Goal: Task Accomplishment & Management: Use online tool/utility

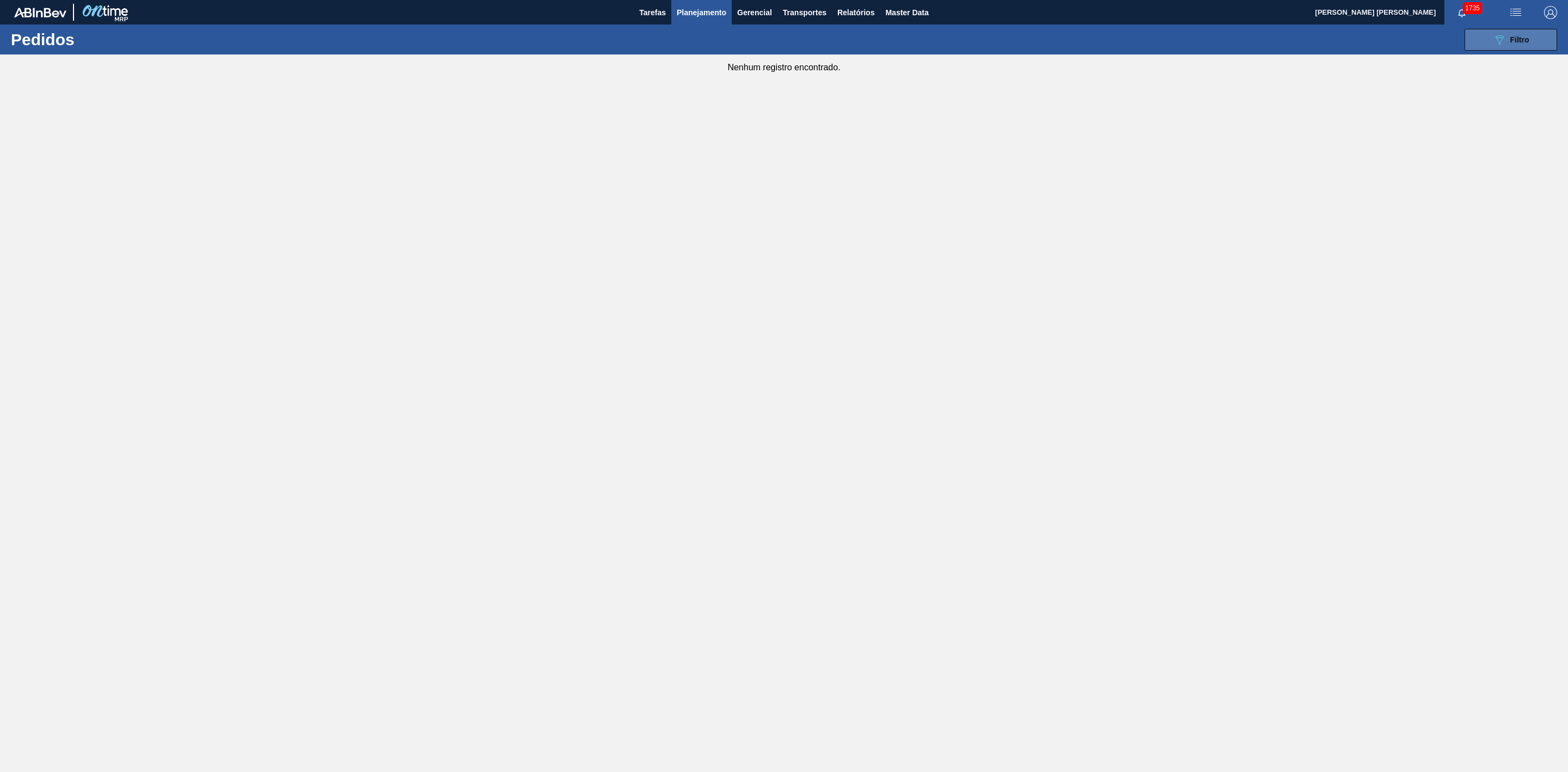
click at [1506, 44] on div "089F7B8B-B2A5-4AFE-B5C0-19BA573D28AC Filtro" at bounding box center [1511, 40] width 36 height 13
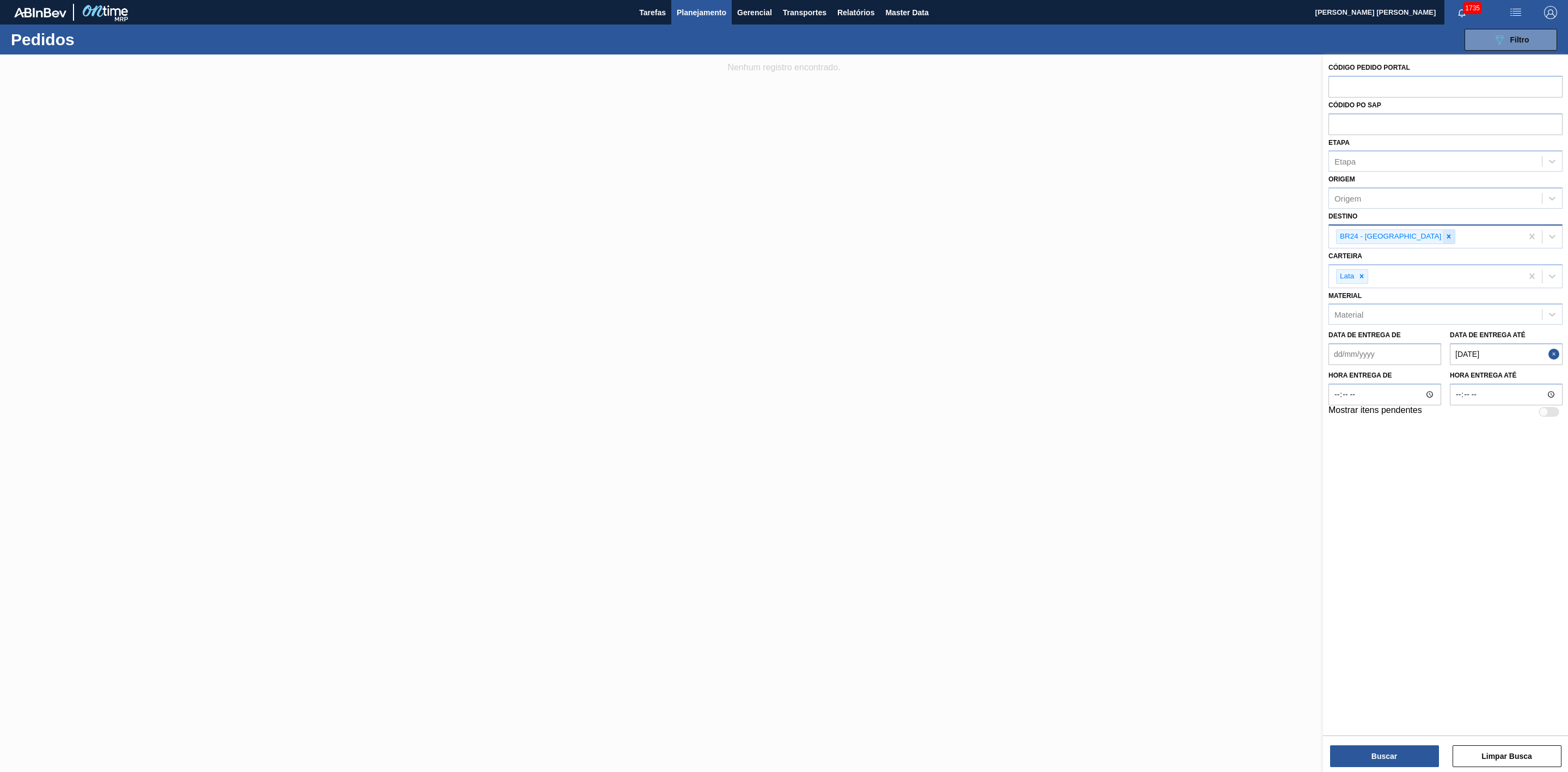
click at [1447, 236] on icon at bounding box center [1449, 237] width 4 height 4
type input "09"
click at [1340, 281] on div "BR09 - Agudos" at bounding box center [1445, 282] width 234 height 20
click at [1408, 752] on button "Buscar" at bounding box center [1385, 756] width 109 height 22
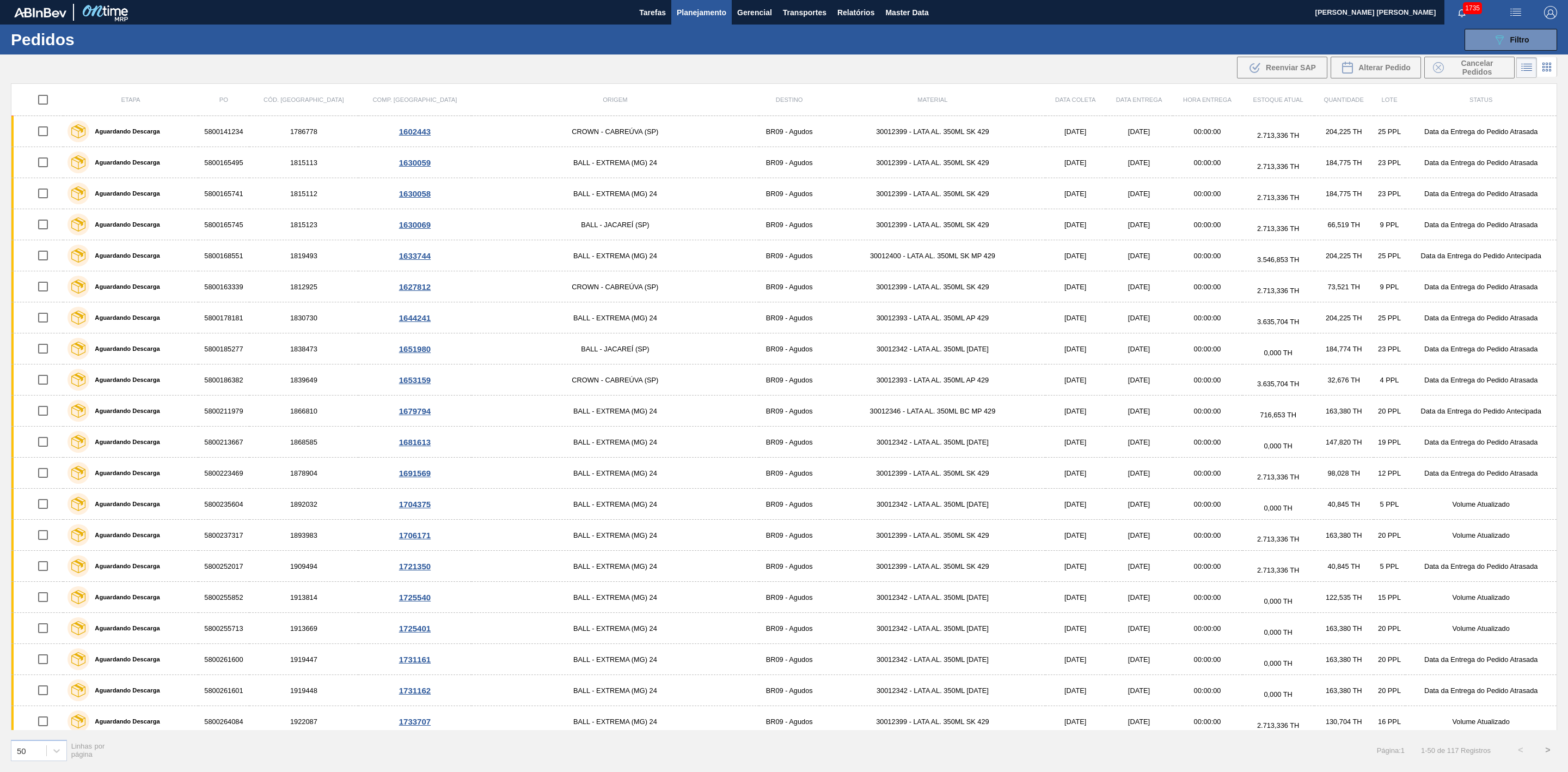
click at [696, 12] on span "Planejamento" at bounding box center [702, 12] width 49 height 13
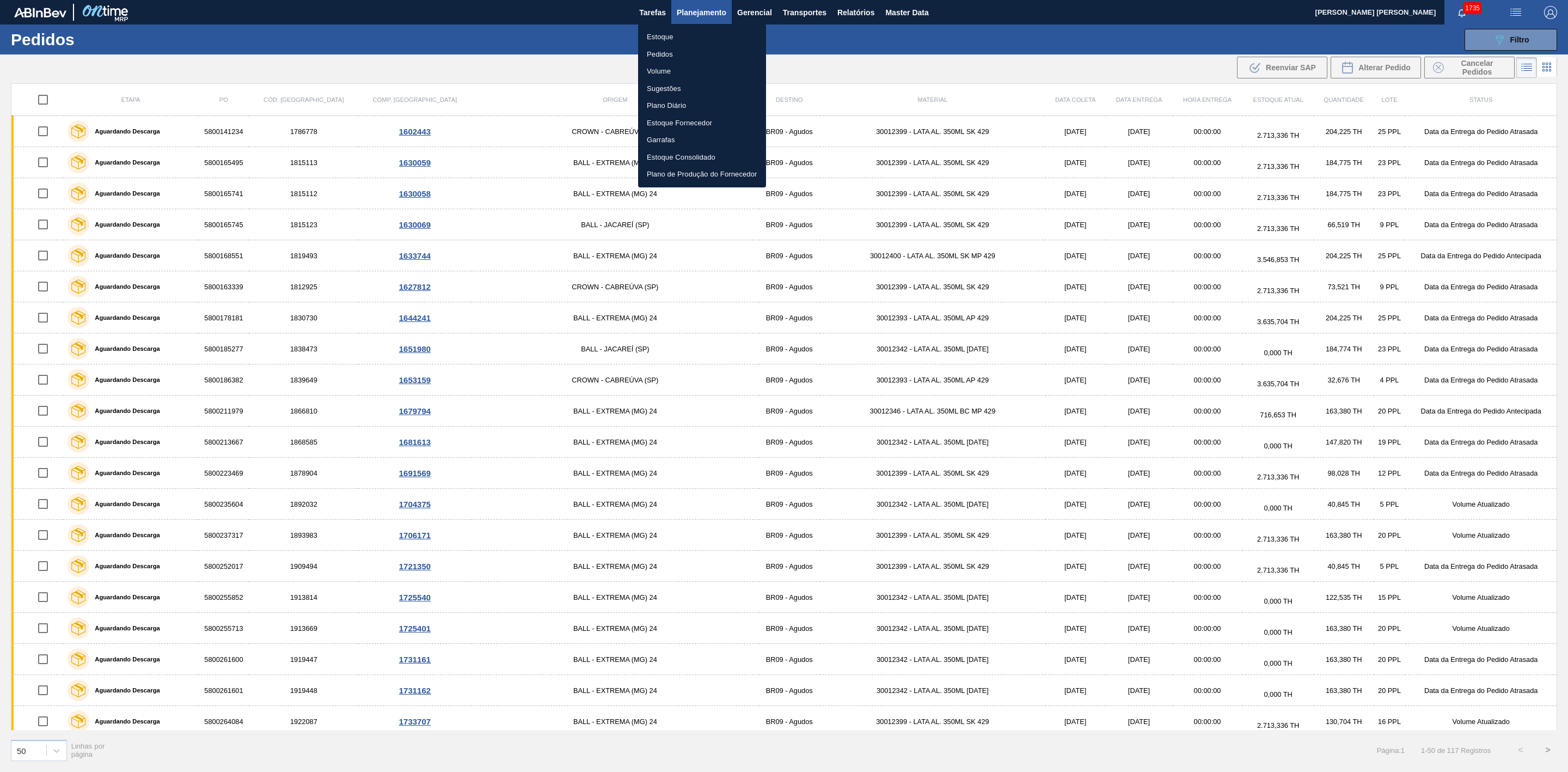
click at [661, 33] on li "Estoque" at bounding box center [702, 37] width 128 height 18
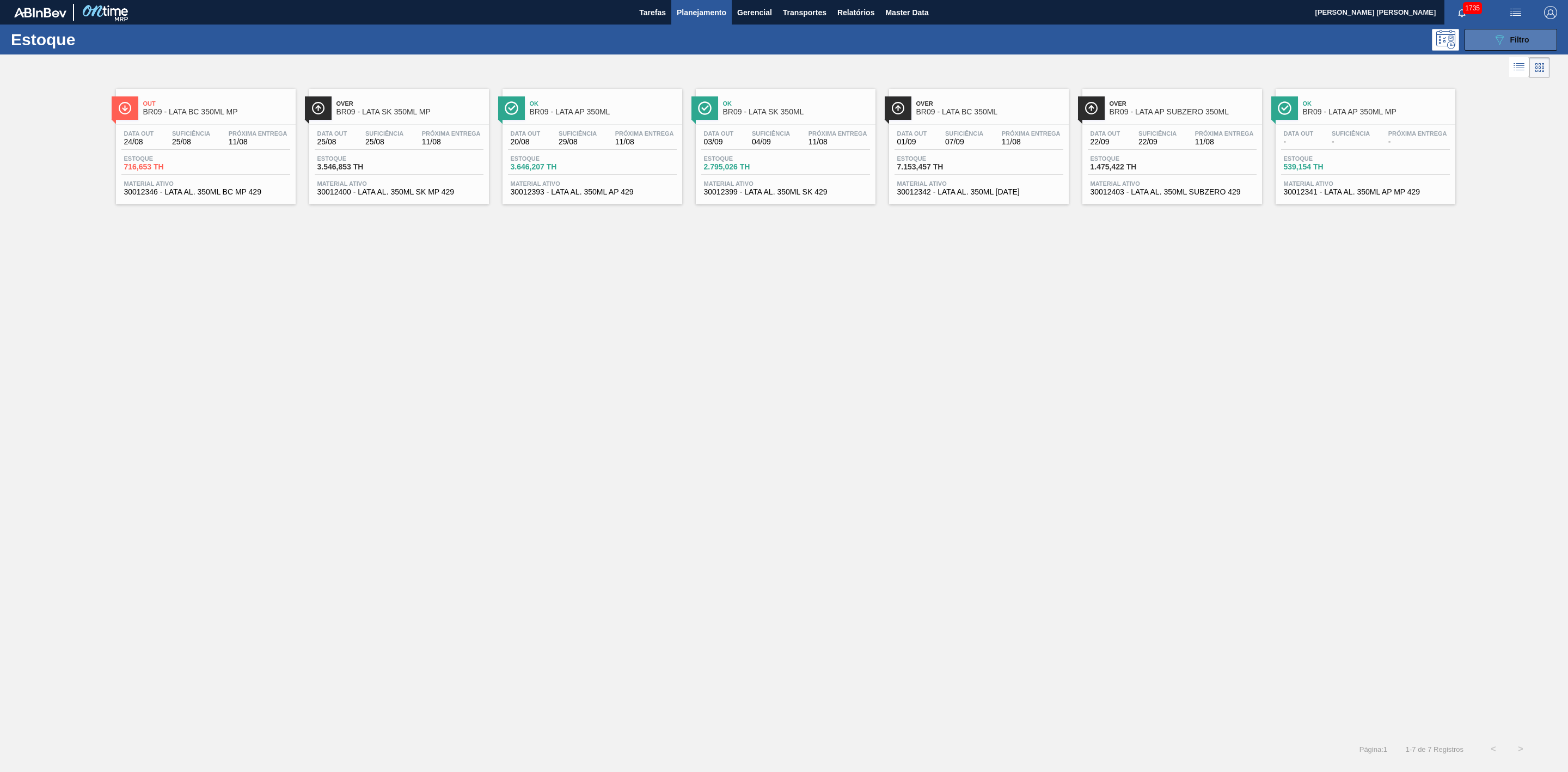
click at [1485, 36] on button "089F7B8B-B2A5-4AFE-B5C0-19BA573D28AC Filtro" at bounding box center [1511, 40] width 92 height 22
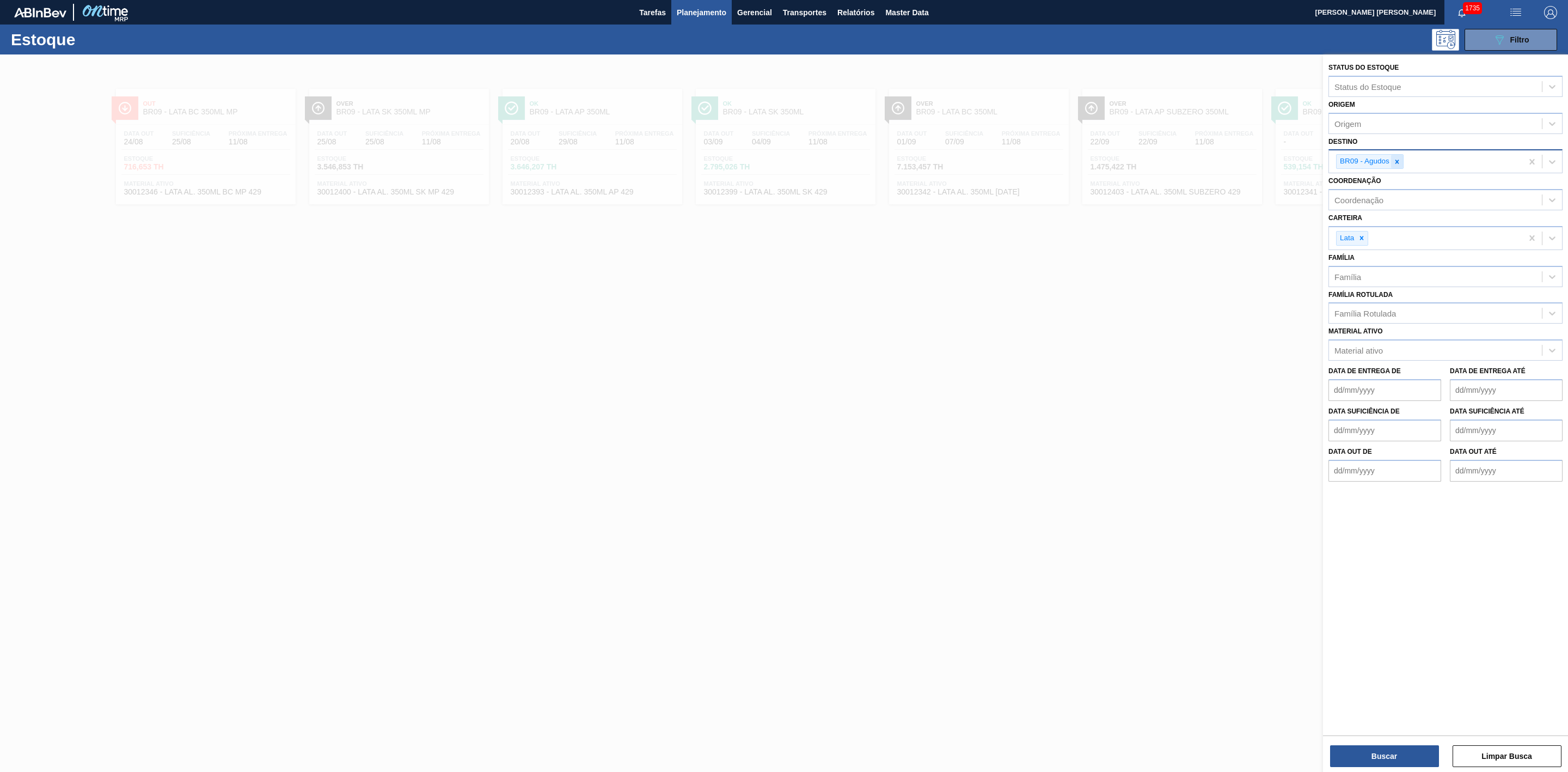
click at [1398, 162] on icon at bounding box center [1397, 162] width 4 height 4
type input "21"
click at [1374, 180] on div "BR21 - Lages" at bounding box center [1445, 187] width 234 height 20
click at [1387, 742] on div "Buscar Limpar Busca" at bounding box center [1445, 751] width 245 height 31
click at [1390, 749] on button "Buscar" at bounding box center [1385, 756] width 109 height 22
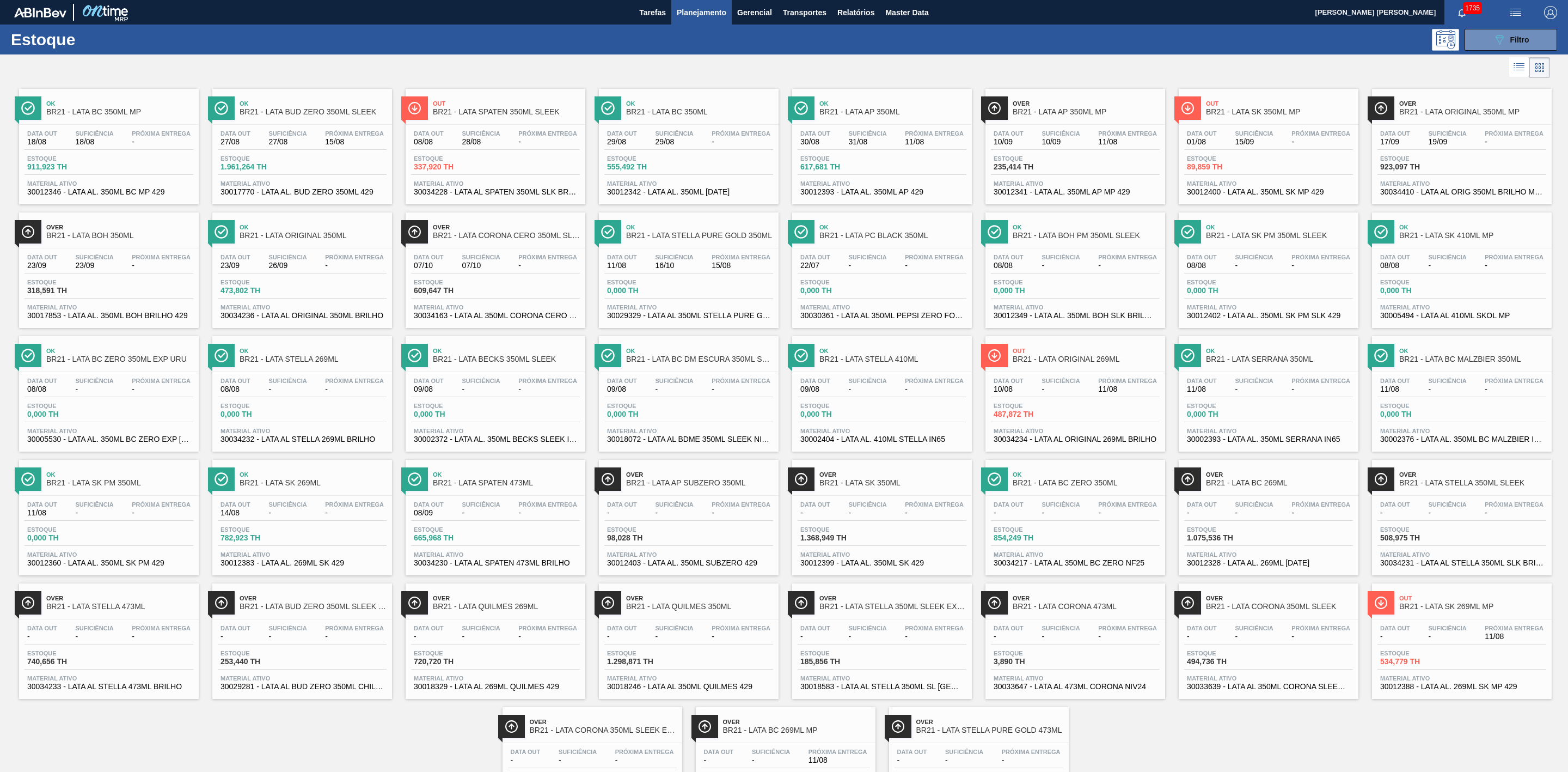
click at [1087, 60] on div at bounding box center [775, 68] width 1550 height 26
click at [1443, 611] on span "BR21 - LATA SK 269ML MP" at bounding box center [1473, 606] width 147 height 8
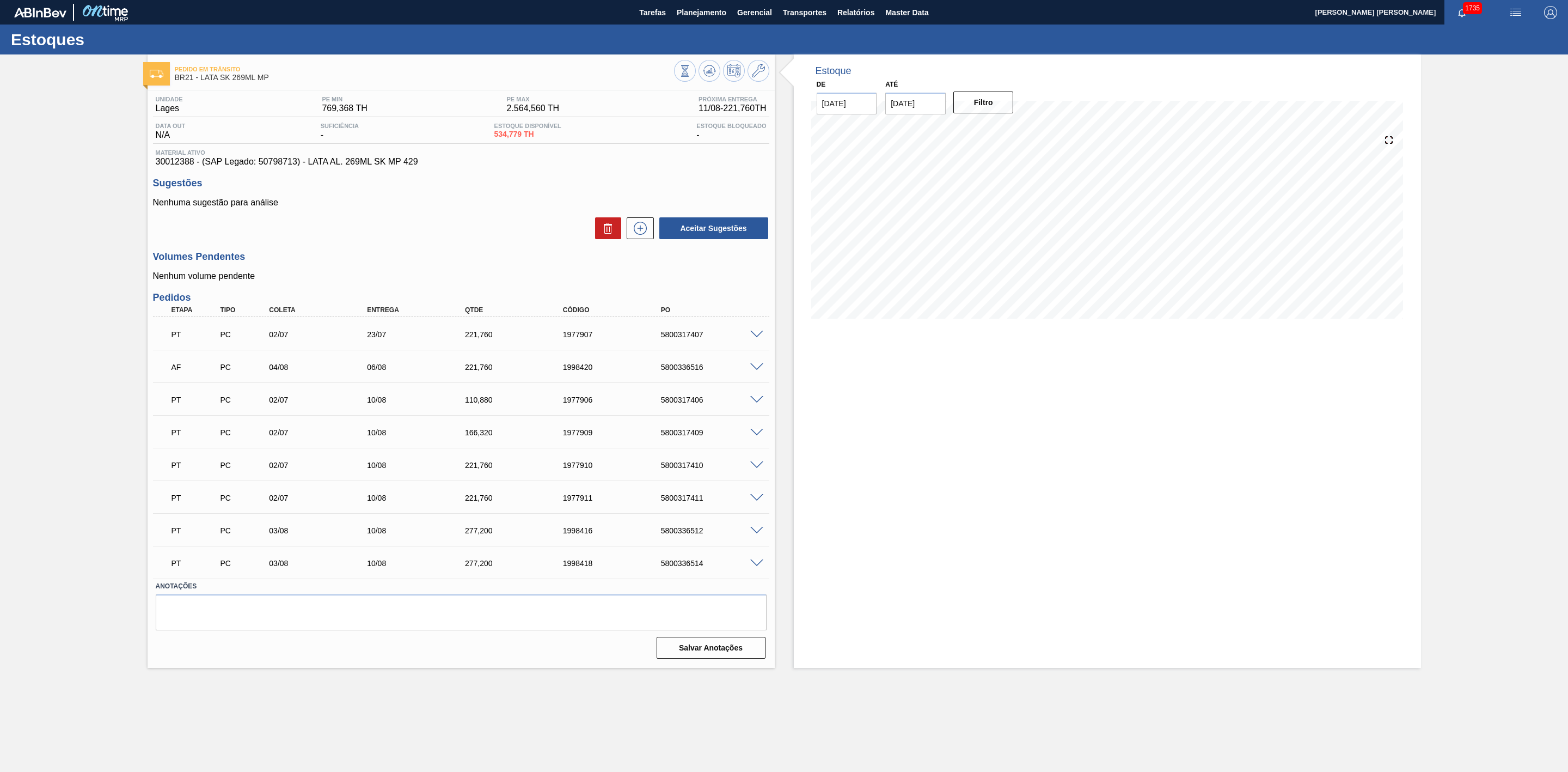
click at [689, 339] on div "5800317407" at bounding box center [714, 334] width 113 height 8
copy div "5800317407"
click at [687, 365] on div "5800336516" at bounding box center [714, 367] width 113 height 8
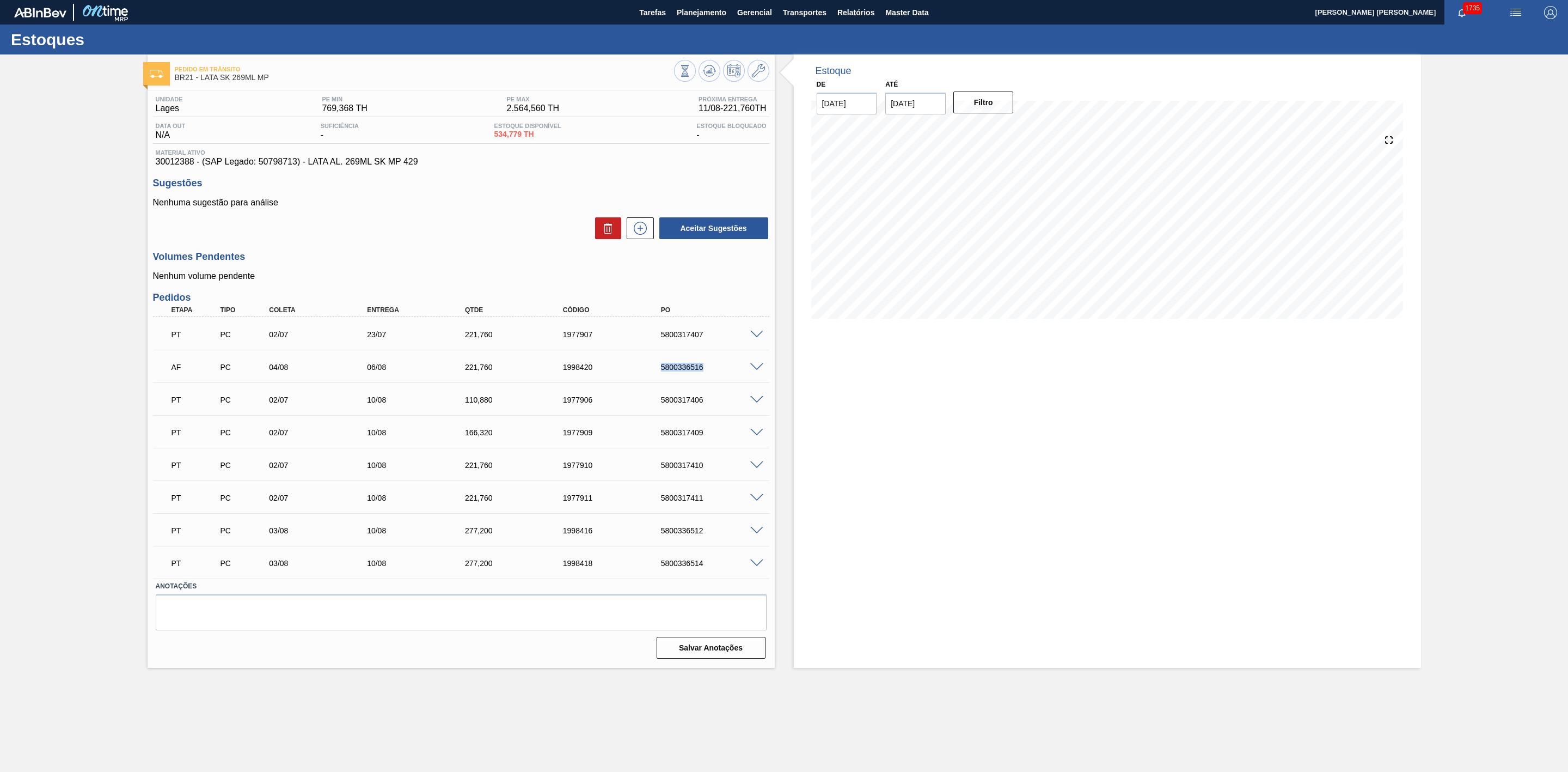
copy div "5800336516"
click at [680, 404] on div "5800317406" at bounding box center [714, 400] width 113 height 8
copy div "5800317406"
click at [687, 435] on div "5800317409" at bounding box center [714, 432] width 113 height 8
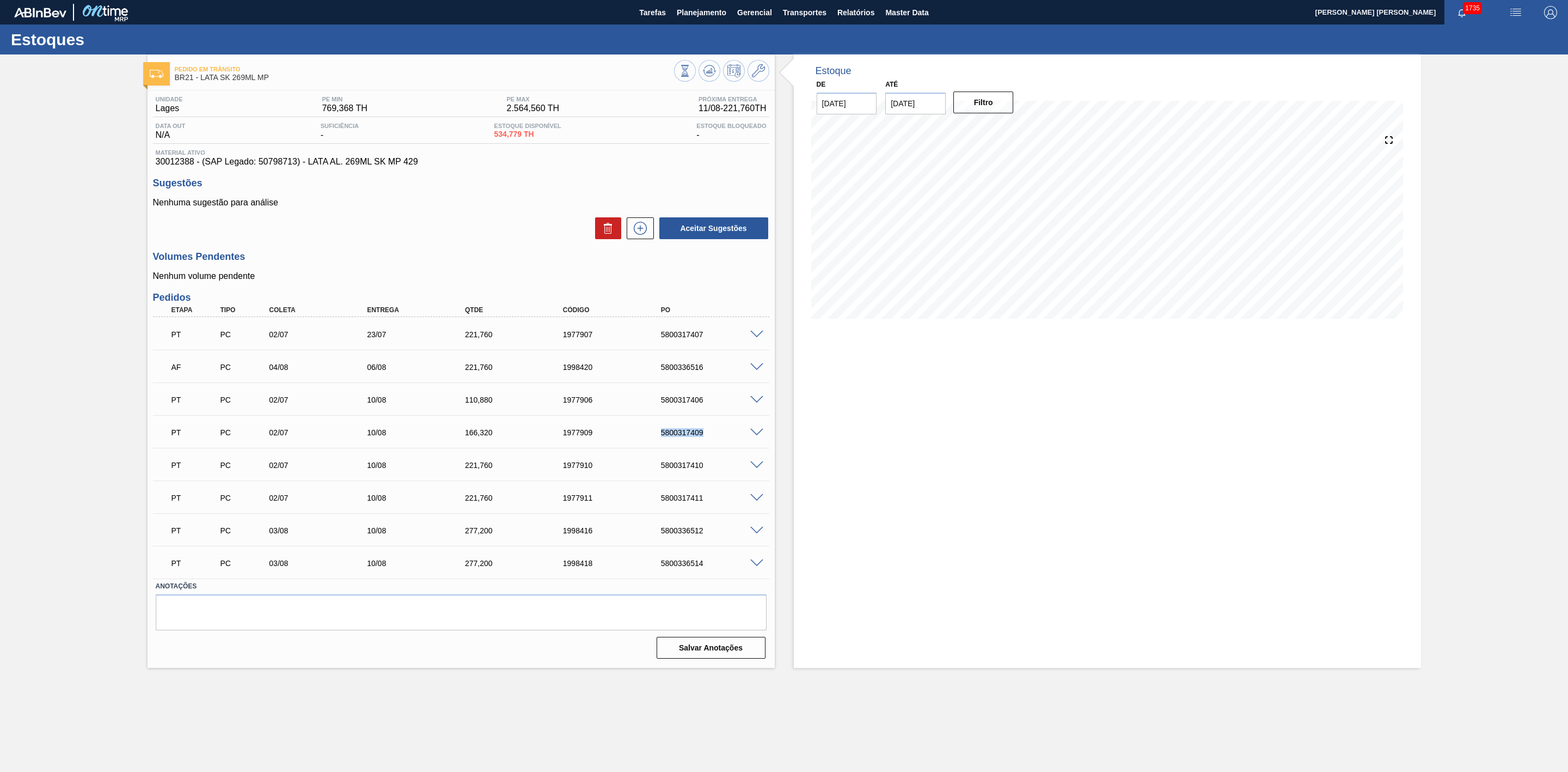
click at [687, 435] on div "5800317409" at bounding box center [714, 432] width 113 height 8
copy div "5800317409"
click at [686, 467] on div "5800317410" at bounding box center [714, 465] width 113 height 8
copy div "5800317410"
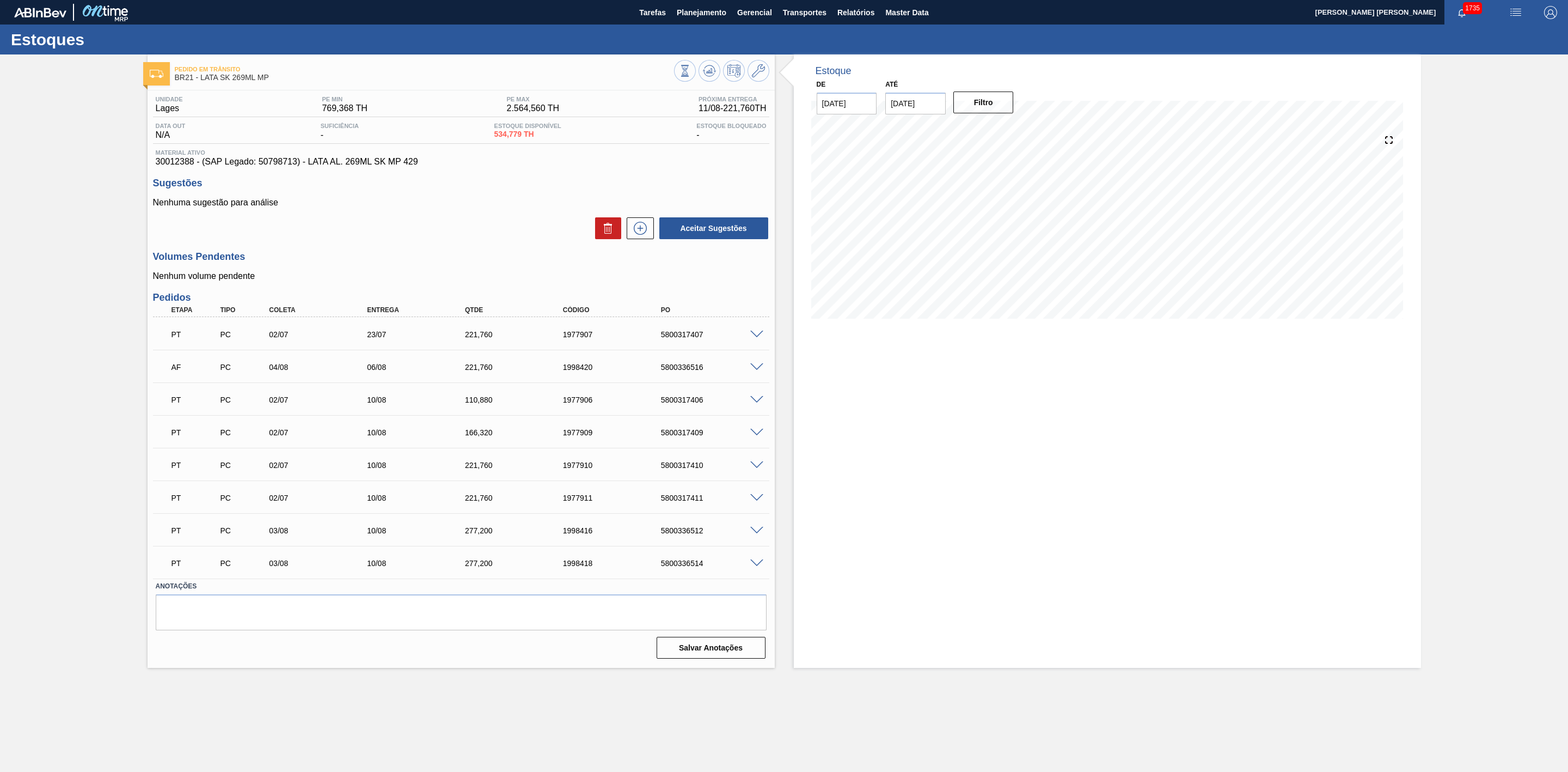
click at [683, 534] on div "5800336512" at bounding box center [714, 530] width 113 height 8
copy div "5800336512"
click at [688, 567] on div "5800336514" at bounding box center [714, 563] width 113 height 8
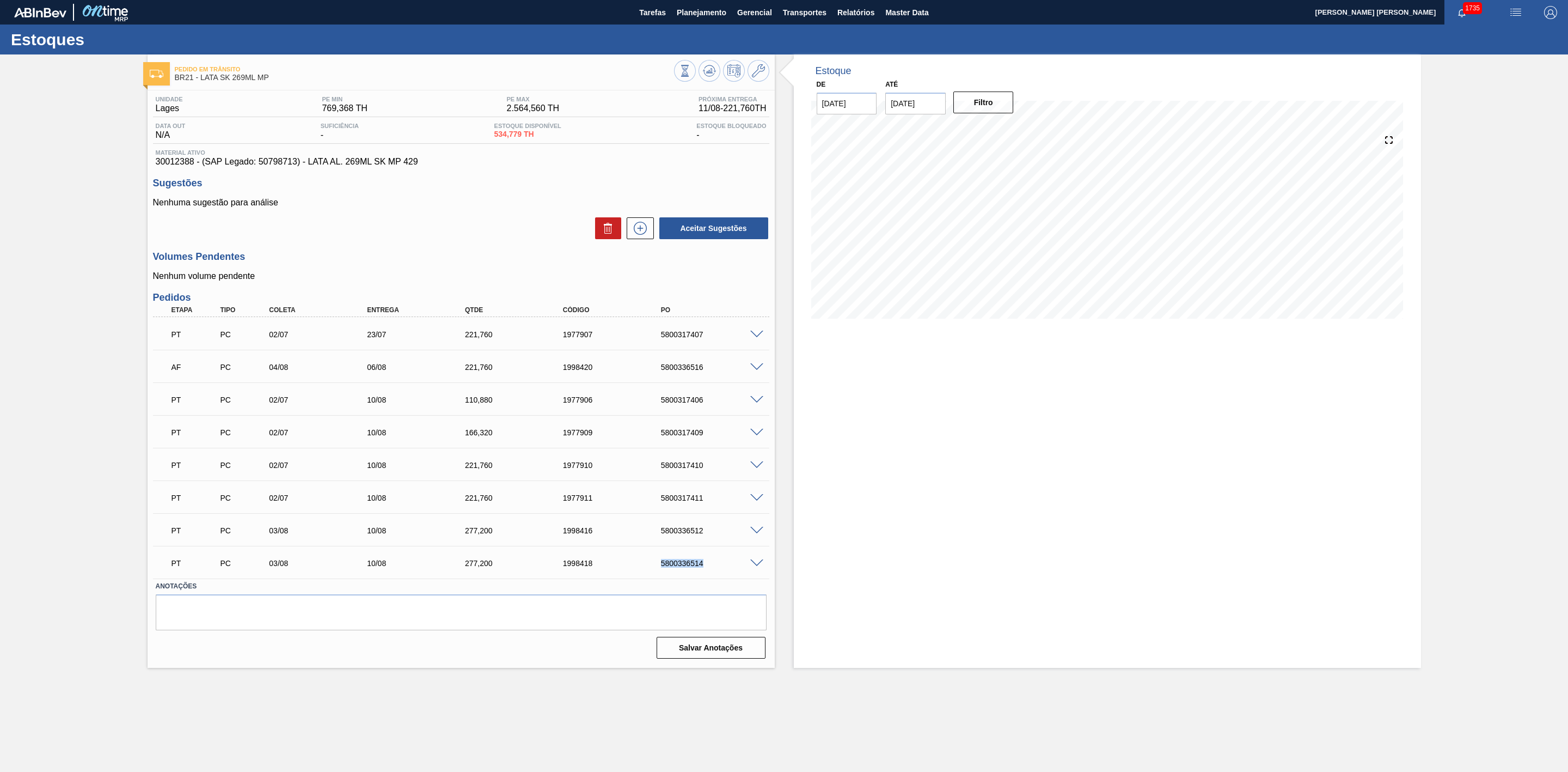
copy div "5800336514"
click at [642, 232] on icon at bounding box center [640, 228] width 18 height 13
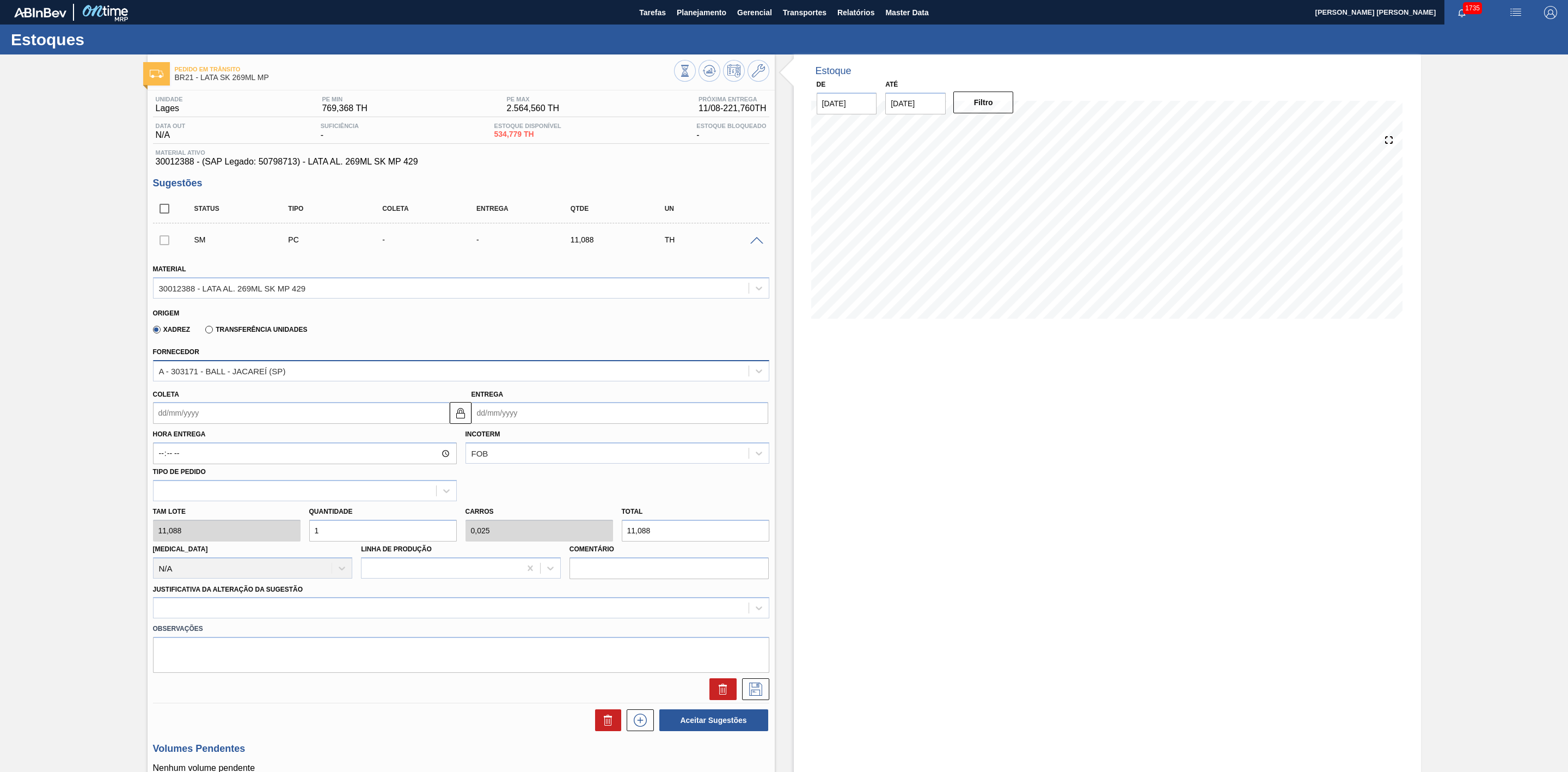
click at [340, 374] on div "A - 303171 - BALL - JACAREÍ (SP)" at bounding box center [451, 370] width 595 height 16
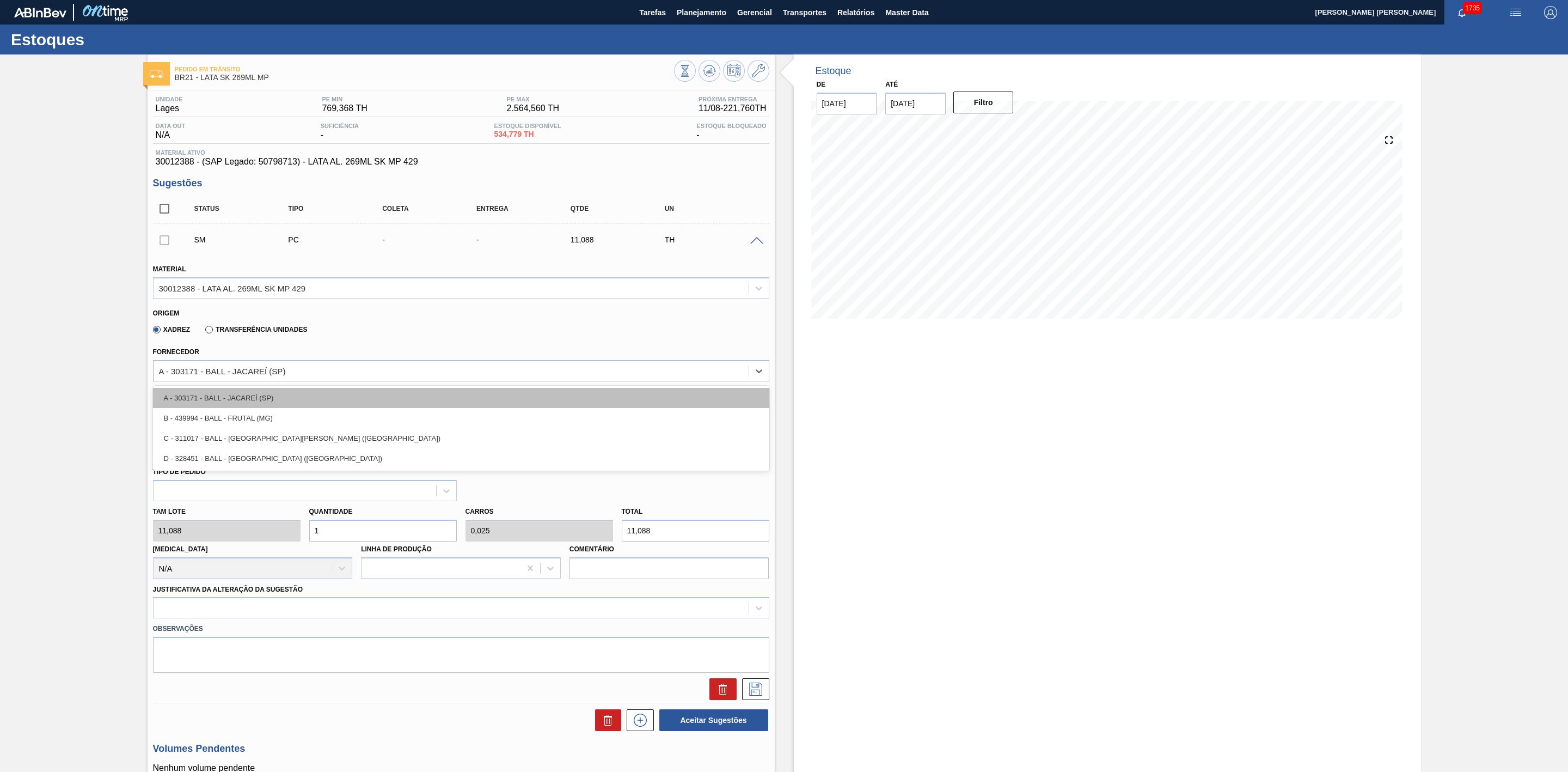
click at [277, 392] on div "A - 303171 - BALL - JACAREÍ (SP)" at bounding box center [461, 398] width 616 height 20
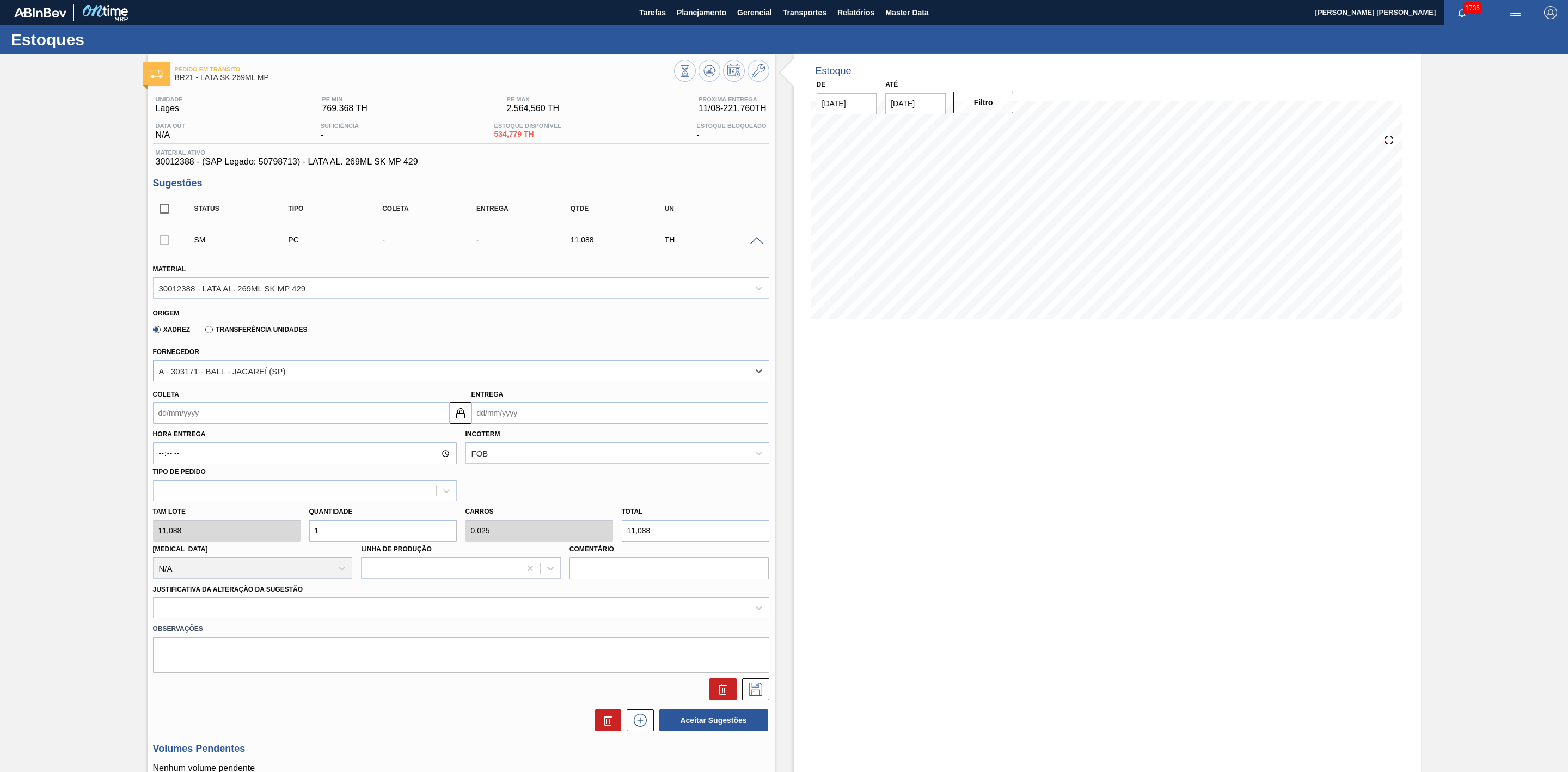
click at [328, 417] on input "Coleta" at bounding box center [301, 413] width 297 height 22
click at [183, 511] on div "11" at bounding box center [183, 509] width 15 height 15
type input "[DATE]"
drag, startPoint x: 347, startPoint y: 537, endPoint x: 307, endPoint y: 536, distance: 40.0
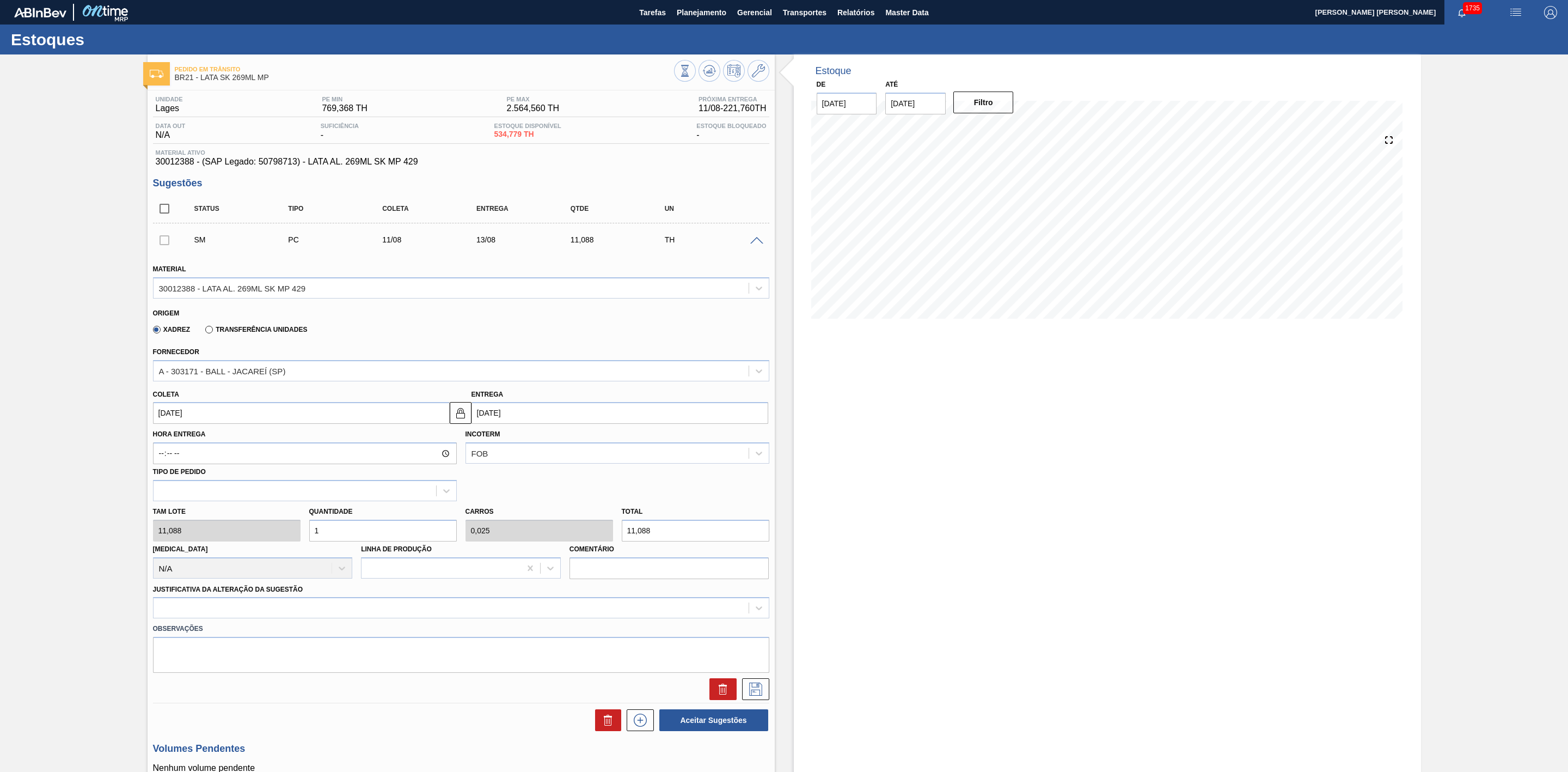
click at [307, 536] on div "Quantidade 1" at bounding box center [383, 522] width 157 height 38
type input "2"
type input "0,05"
type input "22,176"
type input "20"
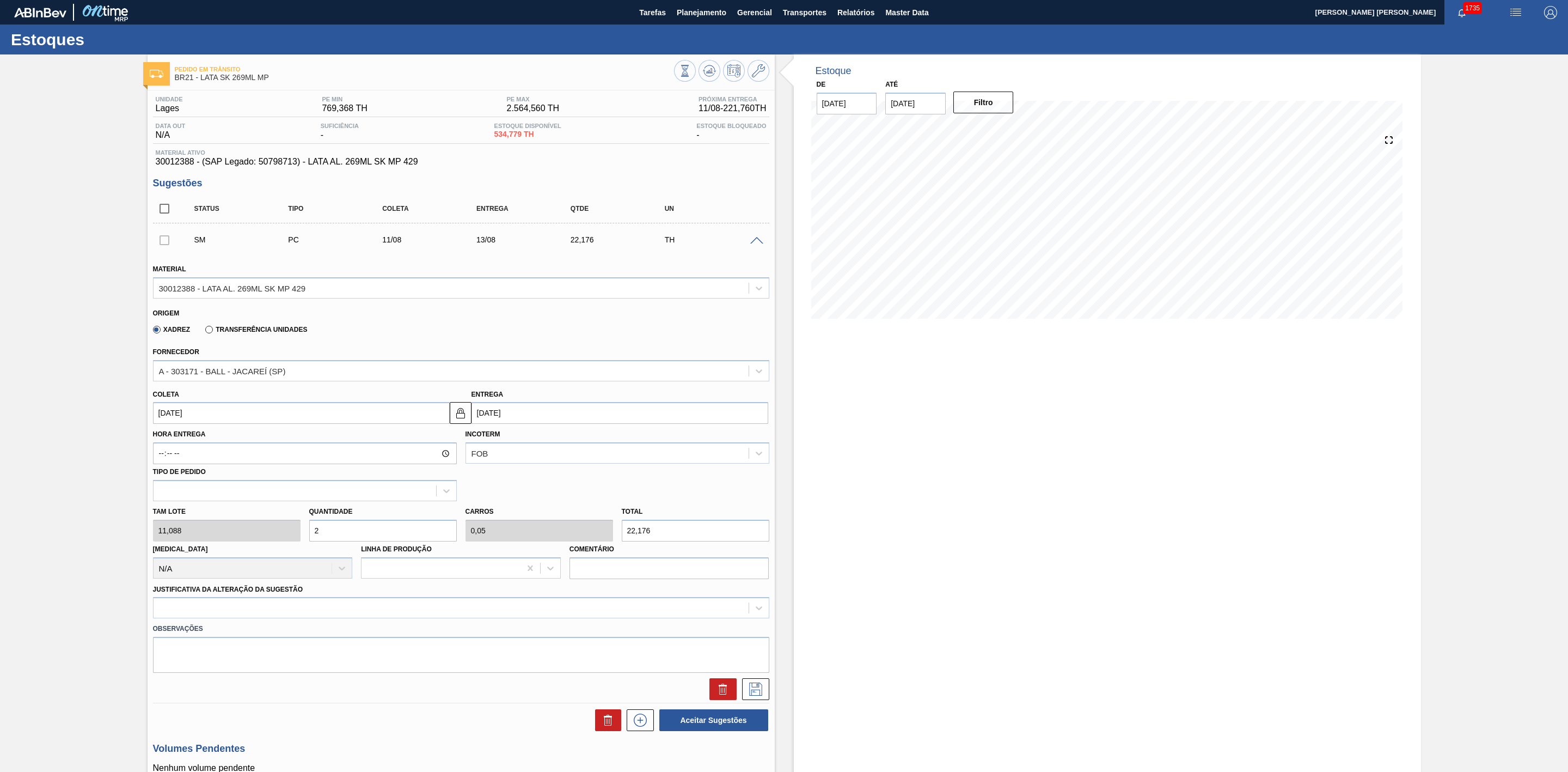
type input "0,5"
type input "221,76"
type input "2"
type input "0,05"
type input "22,176"
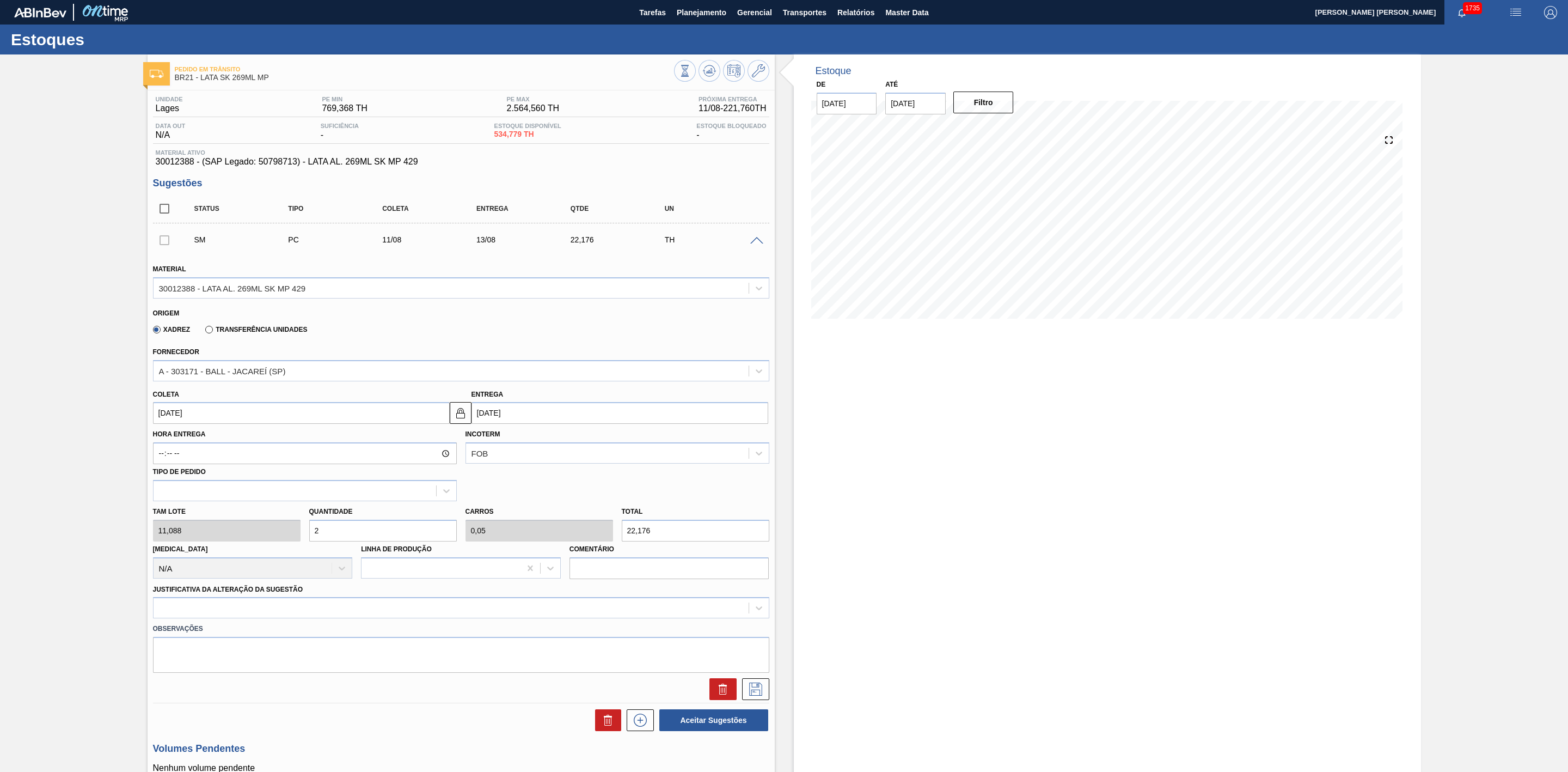
type input "0"
click at [1146, 530] on div "Estoque De [DATE] Até [DATE] Filtro 17/08 Projeção de Estoque 1,695.888 [DOMAIN…" at bounding box center [1107, 607] width 627 height 1105
click at [374, 528] on input "text" at bounding box center [383, 531] width 147 height 22
type input "4"
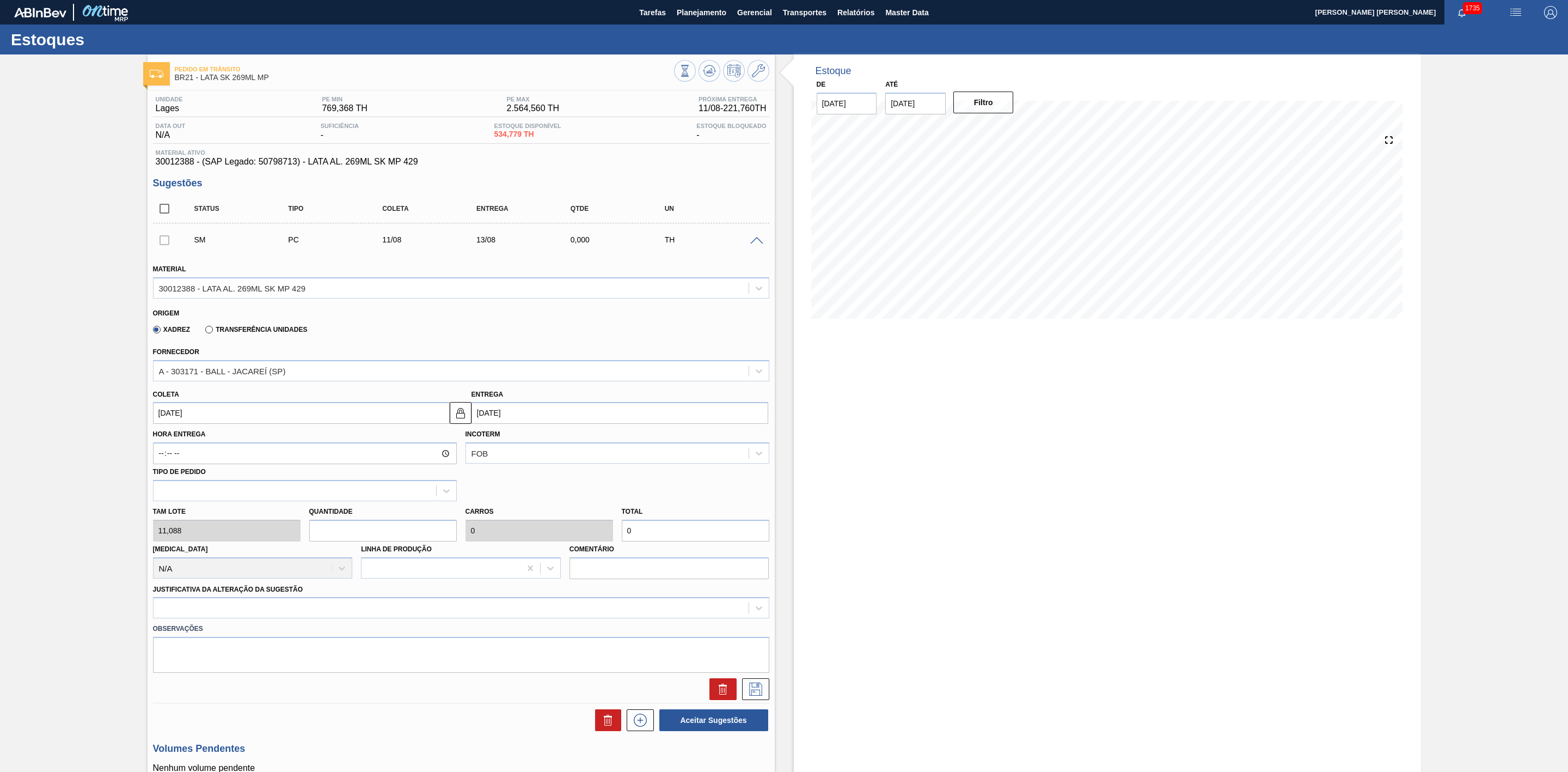
type input "0,1"
type input "44,352"
type input "40"
type input "1"
type input "443,52"
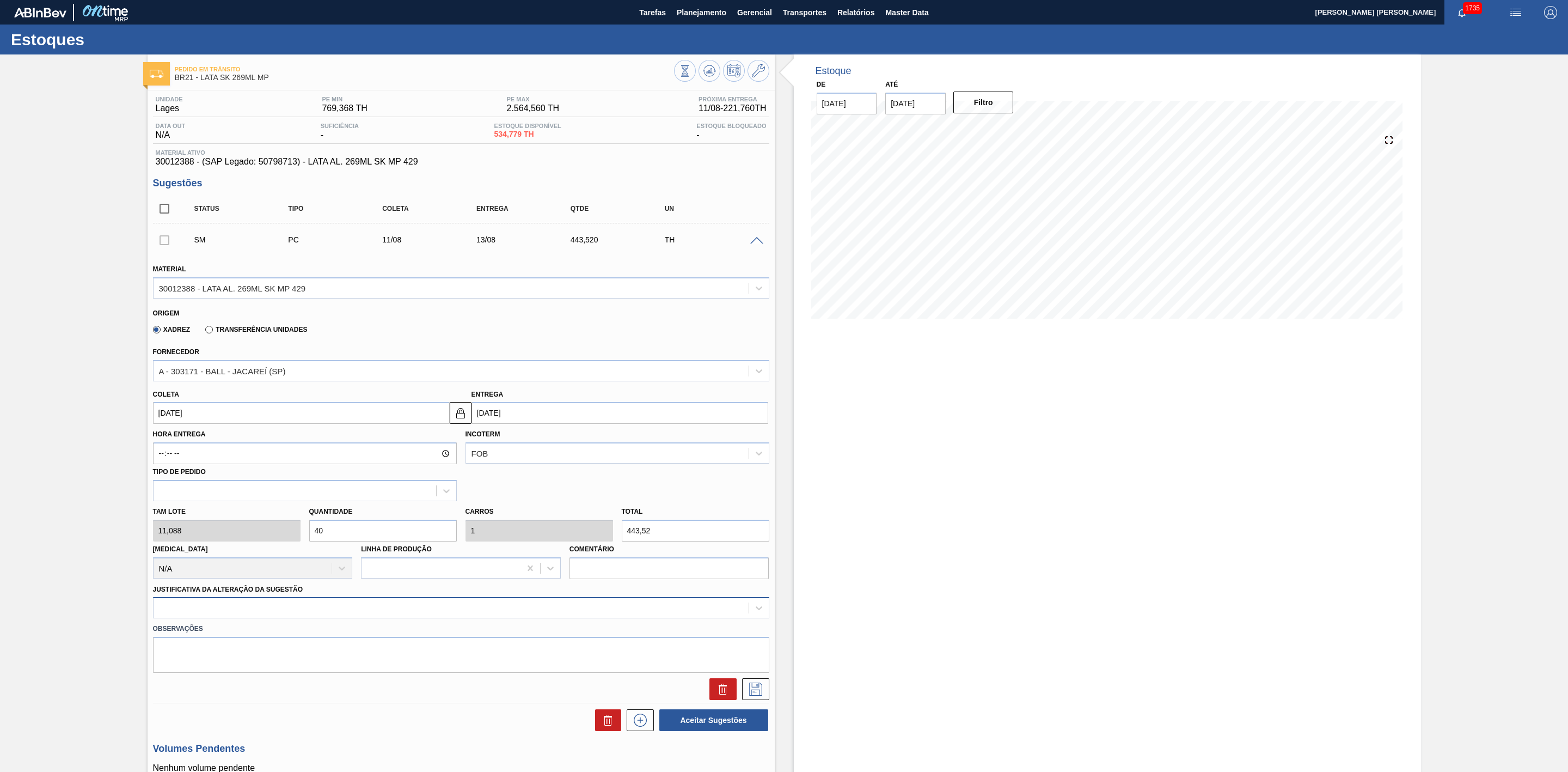
type input "40"
click at [438, 606] on div at bounding box center [461, 608] width 616 height 21
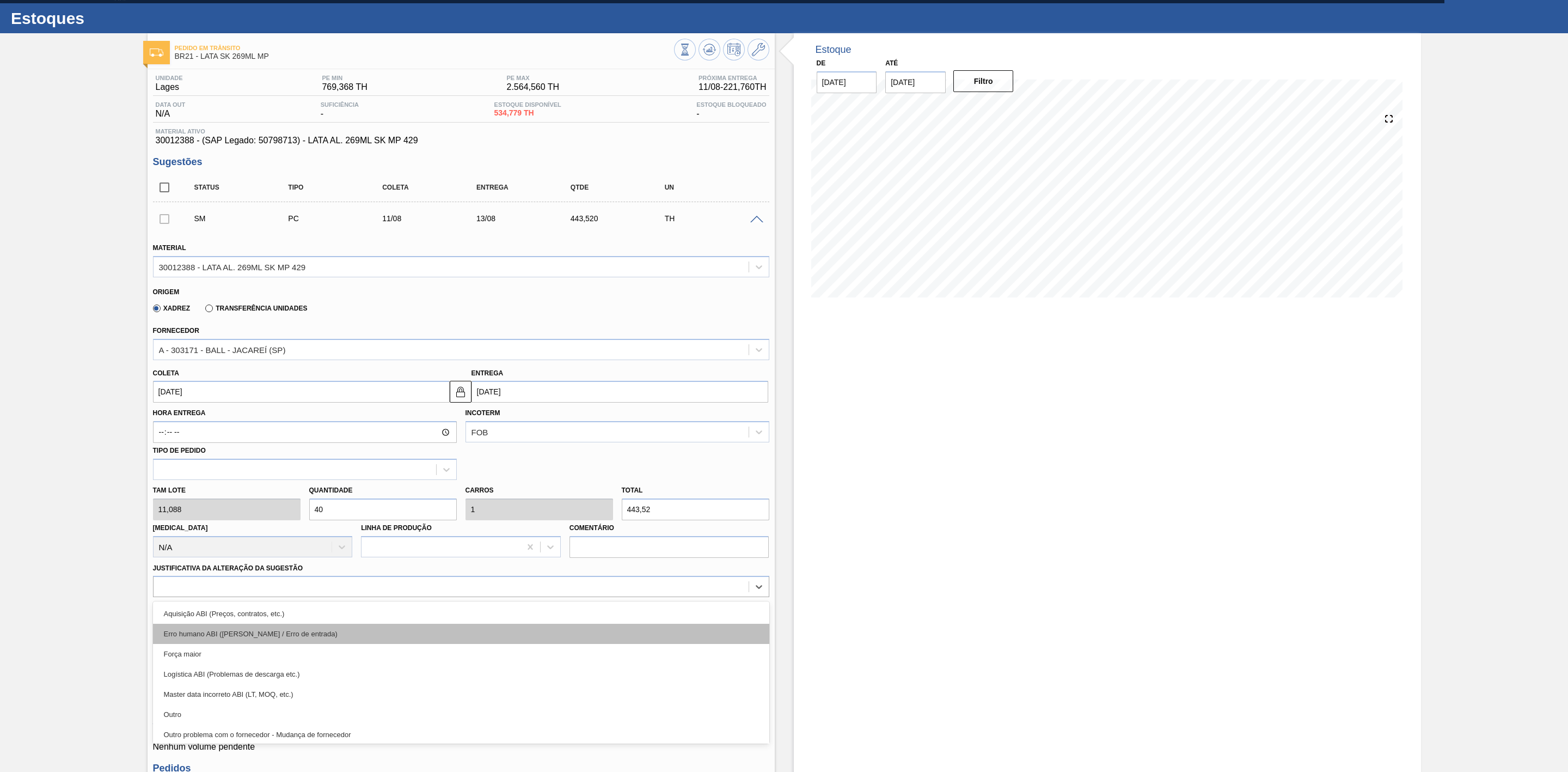
click at [293, 634] on div "Erro humano ABI ([PERSON_NAME] / Erro de entrada)" at bounding box center [461, 634] width 616 height 20
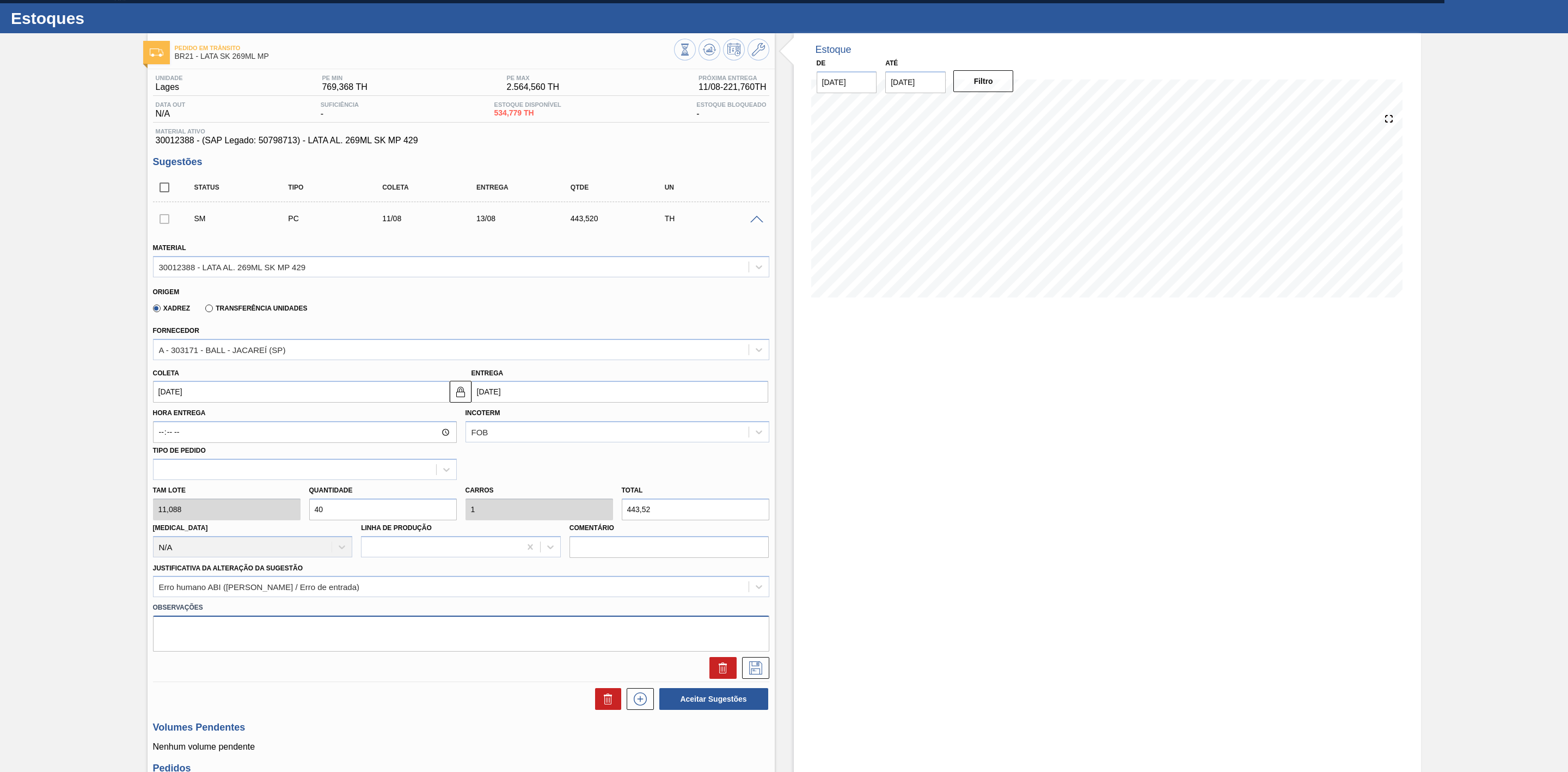
click at [296, 636] on textarea at bounding box center [461, 633] width 616 height 36
type textarea "Dispersão estoque físico x contábil"
click at [752, 675] on icon at bounding box center [755, 668] width 18 height 13
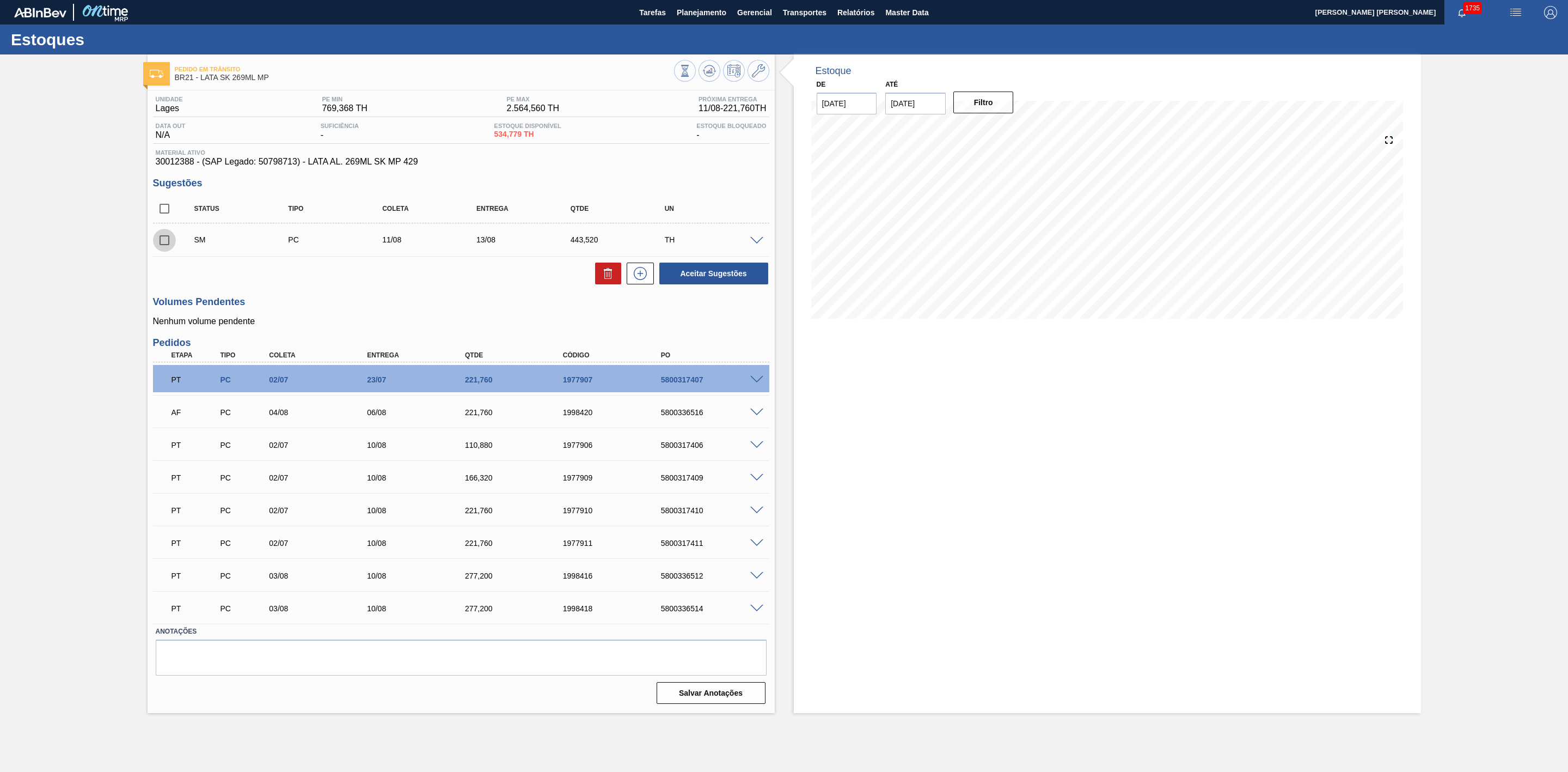
click at [160, 245] on input "checkbox" at bounding box center [164, 240] width 23 height 23
click at [718, 277] on button "Aceitar Sugestões" at bounding box center [714, 274] width 109 height 22
checkbox input "false"
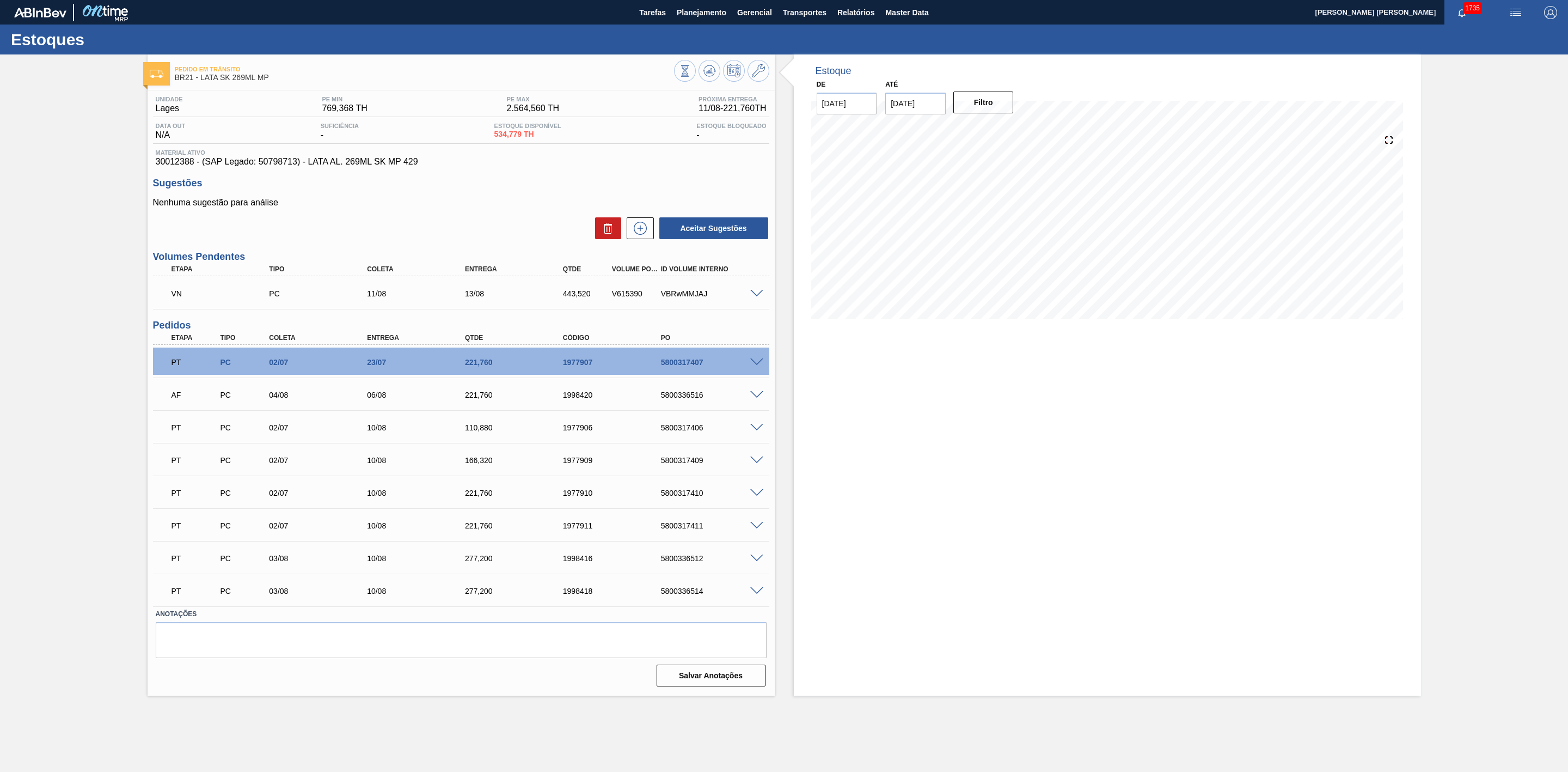
click at [635, 296] on div "V615390" at bounding box center [636, 293] width 54 height 8
copy div "V615390"
